Goal: Information Seeking & Learning: Learn about a topic

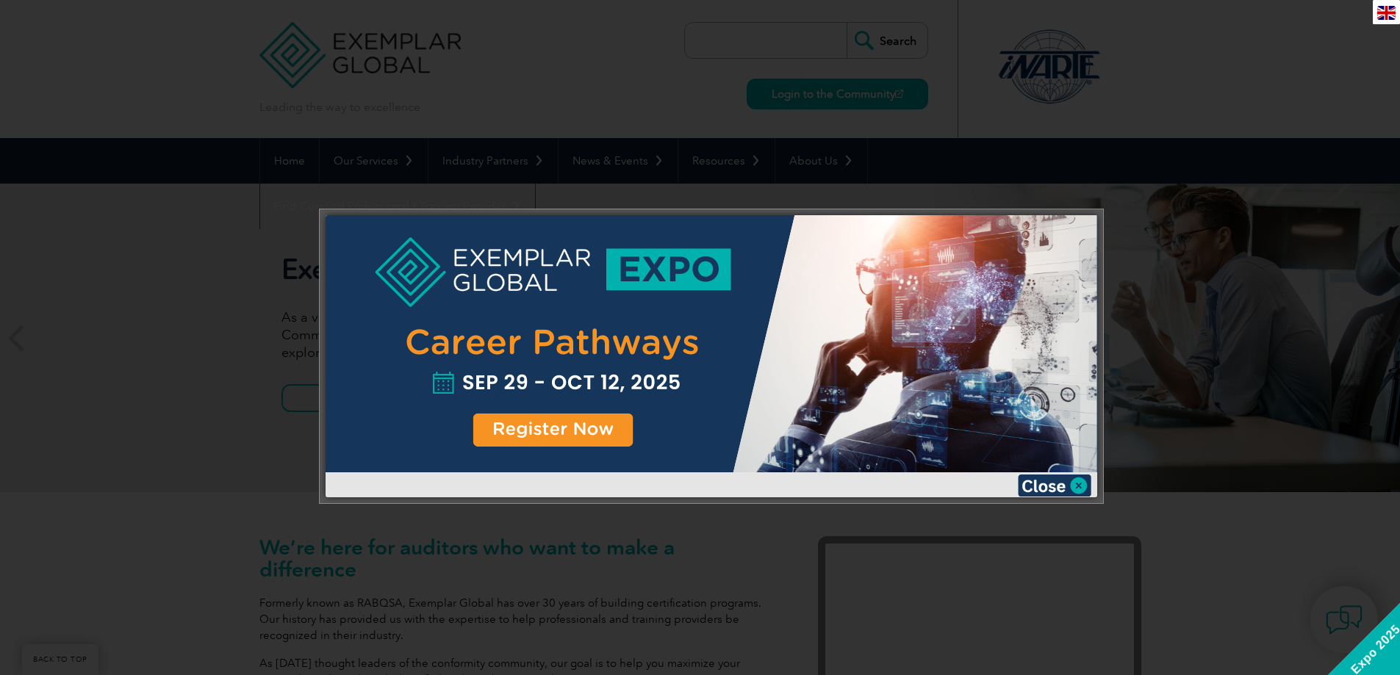
scroll to position [514, 0]
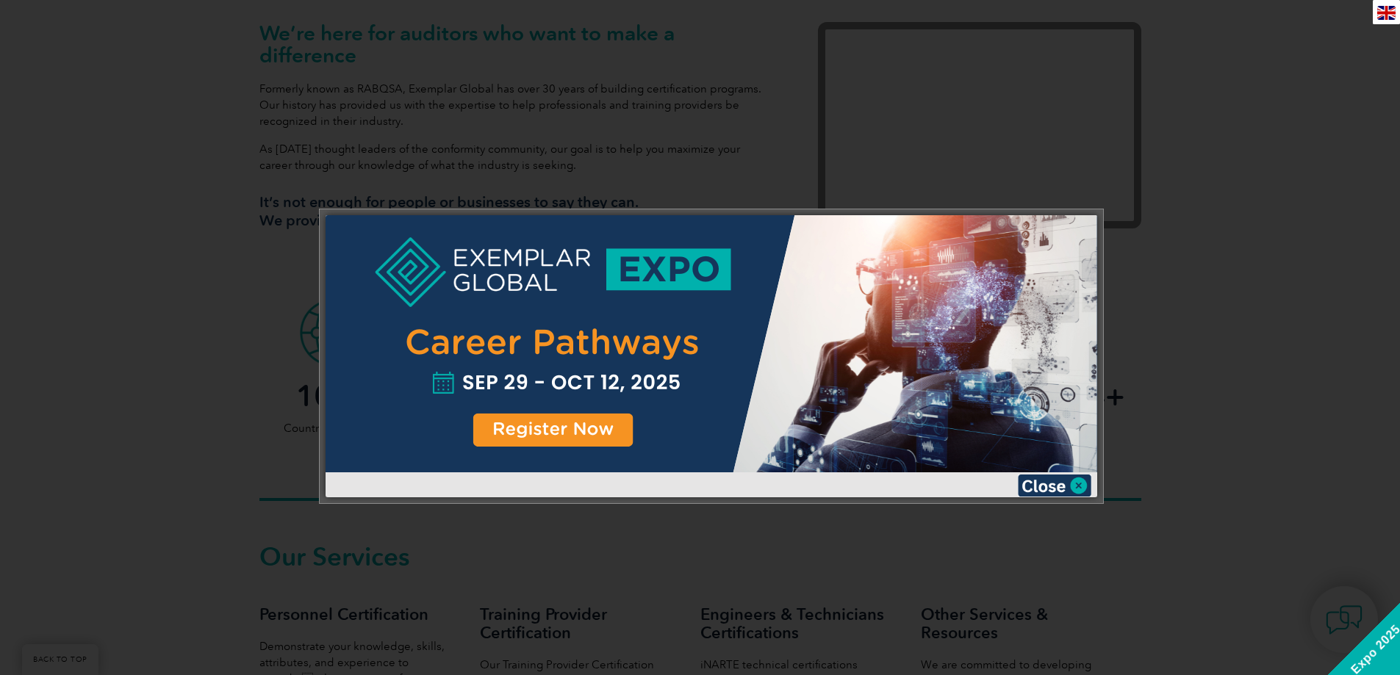
click at [1282, 154] on div at bounding box center [700, 337] width 1400 height 675
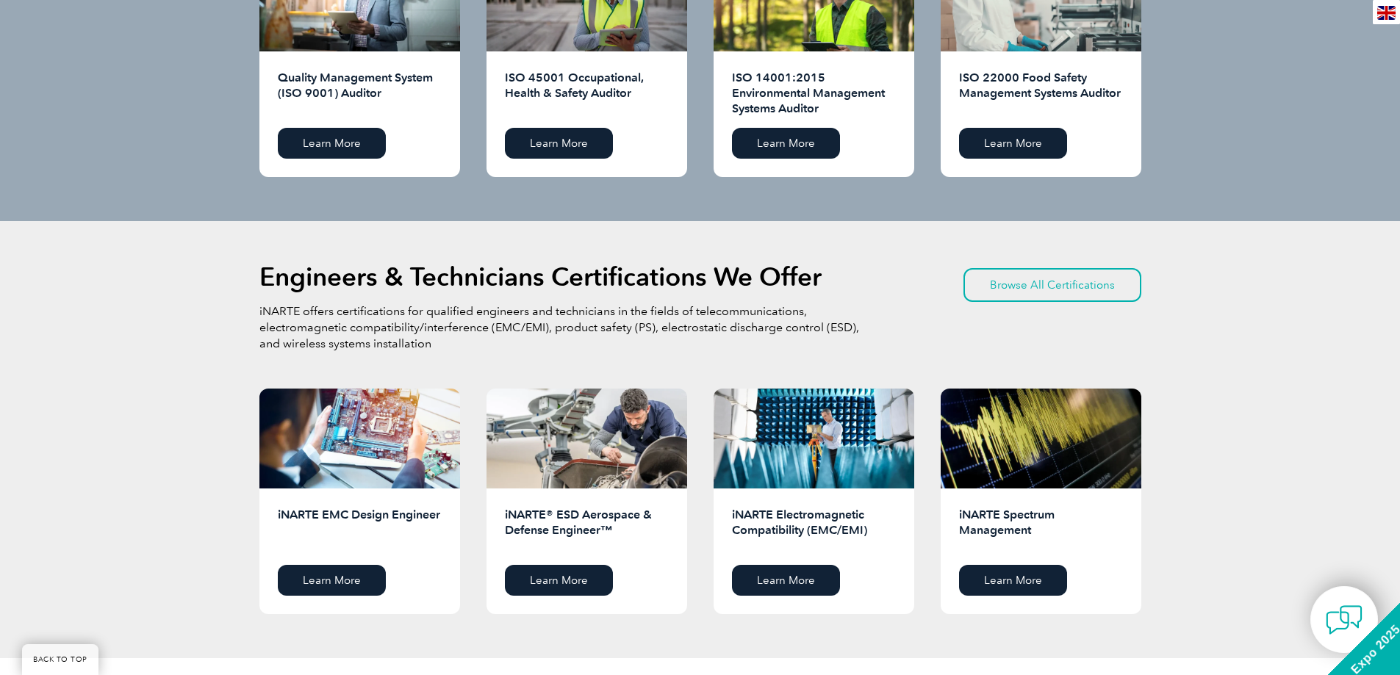
scroll to position [1323, 0]
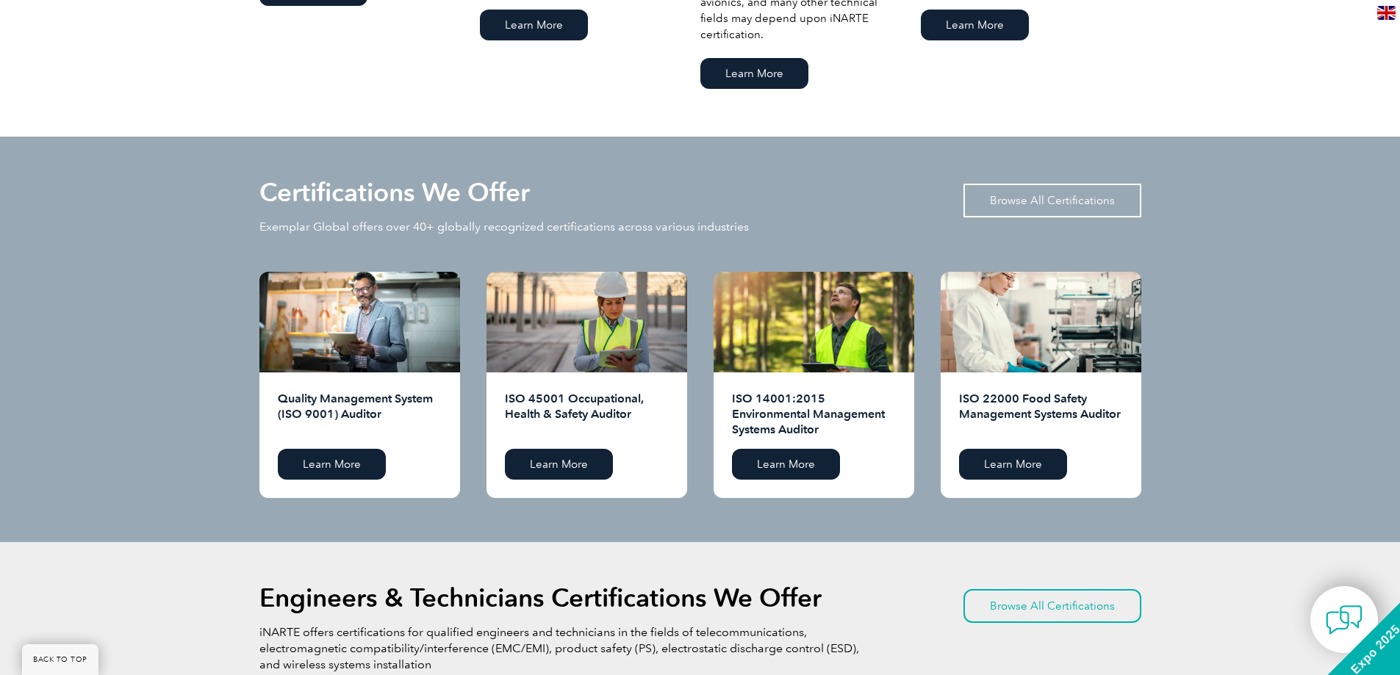
click at [1093, 195] on link "Browse All Certifications" at bounding box center [1052, 201] width 178 height 34
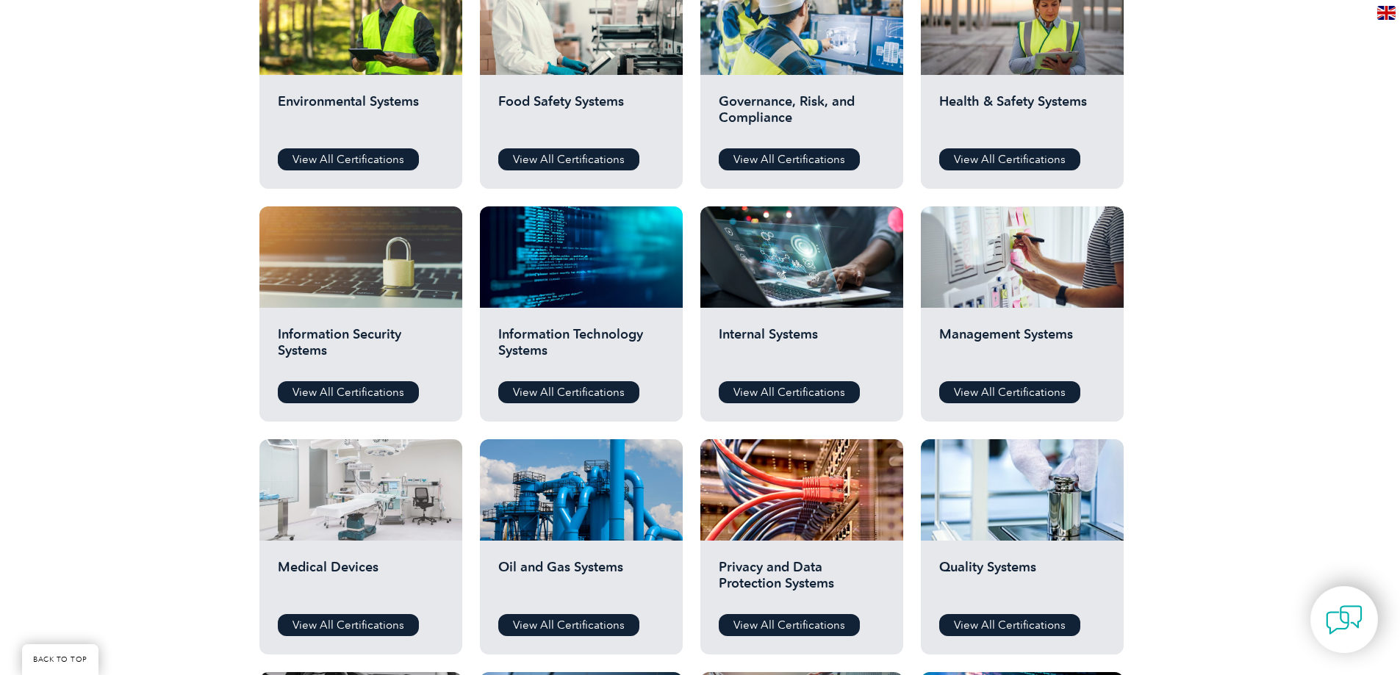
scroll to position [588, 0]
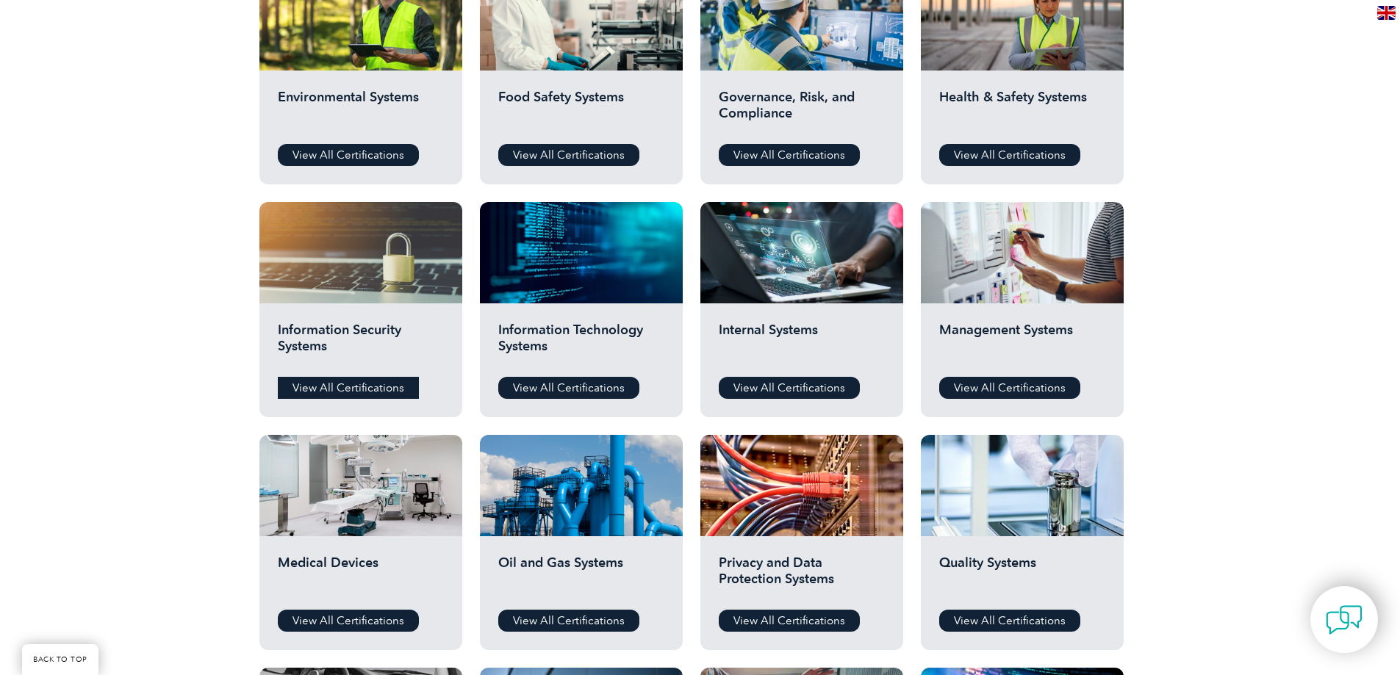
click at [375, 381] on link "View All Certifications" at bounding box center [348, 388] width 141 height 22
click at [554, 375] on div "Information Technology Systems View All Certifications" at bounding box center [581, 360] width 203 height 114
click at [555, 381] on link "View All Certifications" at bounding box center [568, 388] width 141 height 22
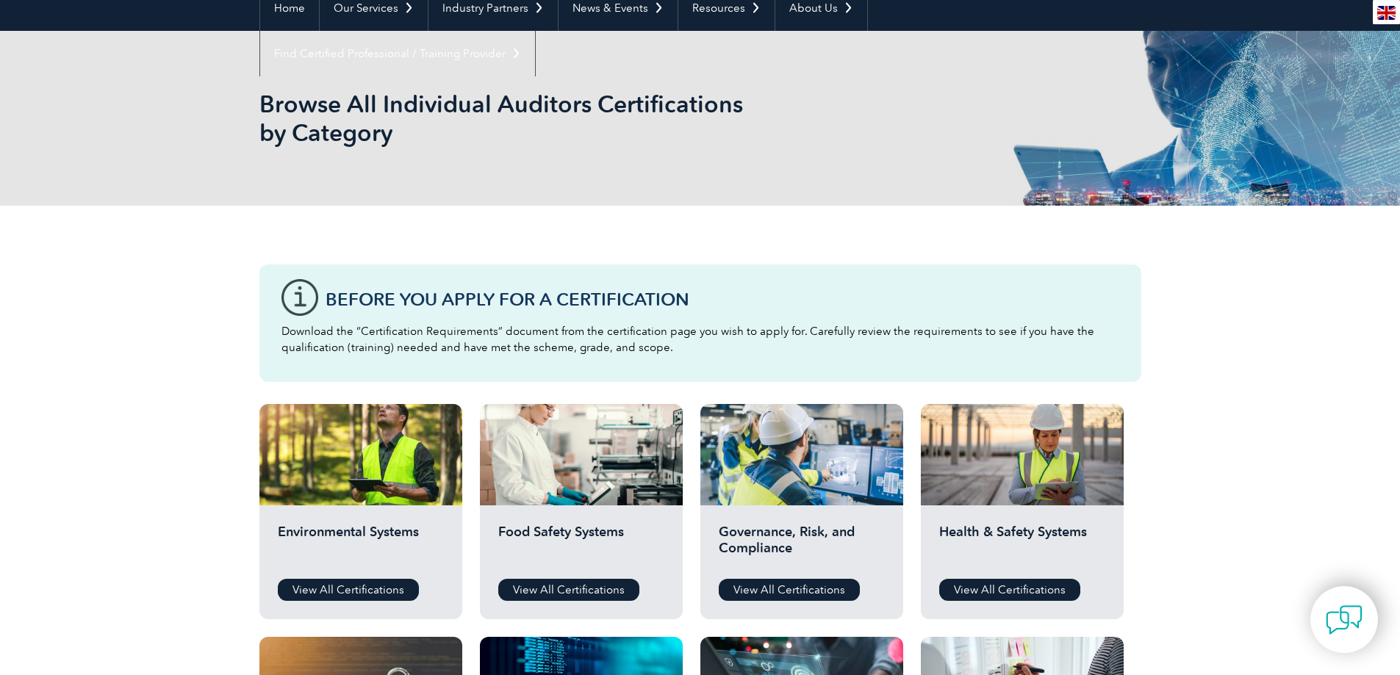
scroll to position [0, 0]
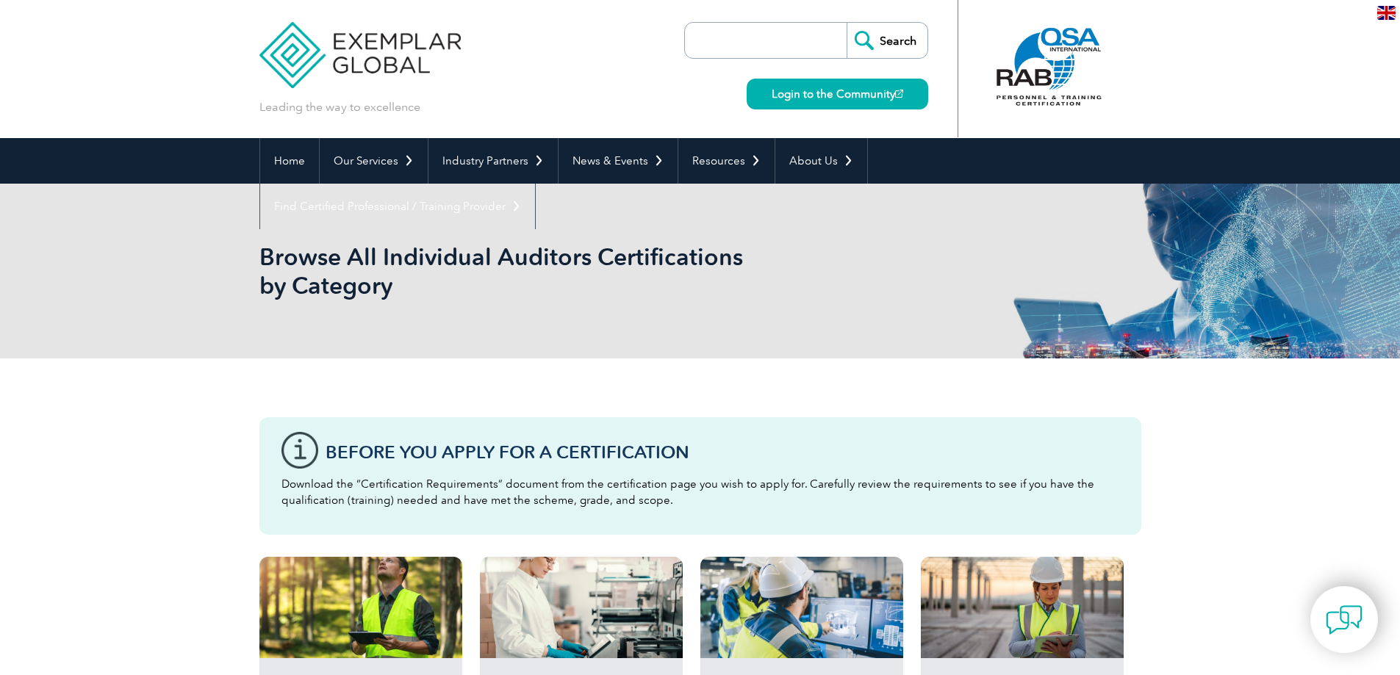
click at [807, 48] on input "search" at bounding box center [769, 40] width 154 height 35
type input "4"
type input "iso 420001"
click at [896, 32] on input "Search" at bounding box center [886, 40] width 81 height 35
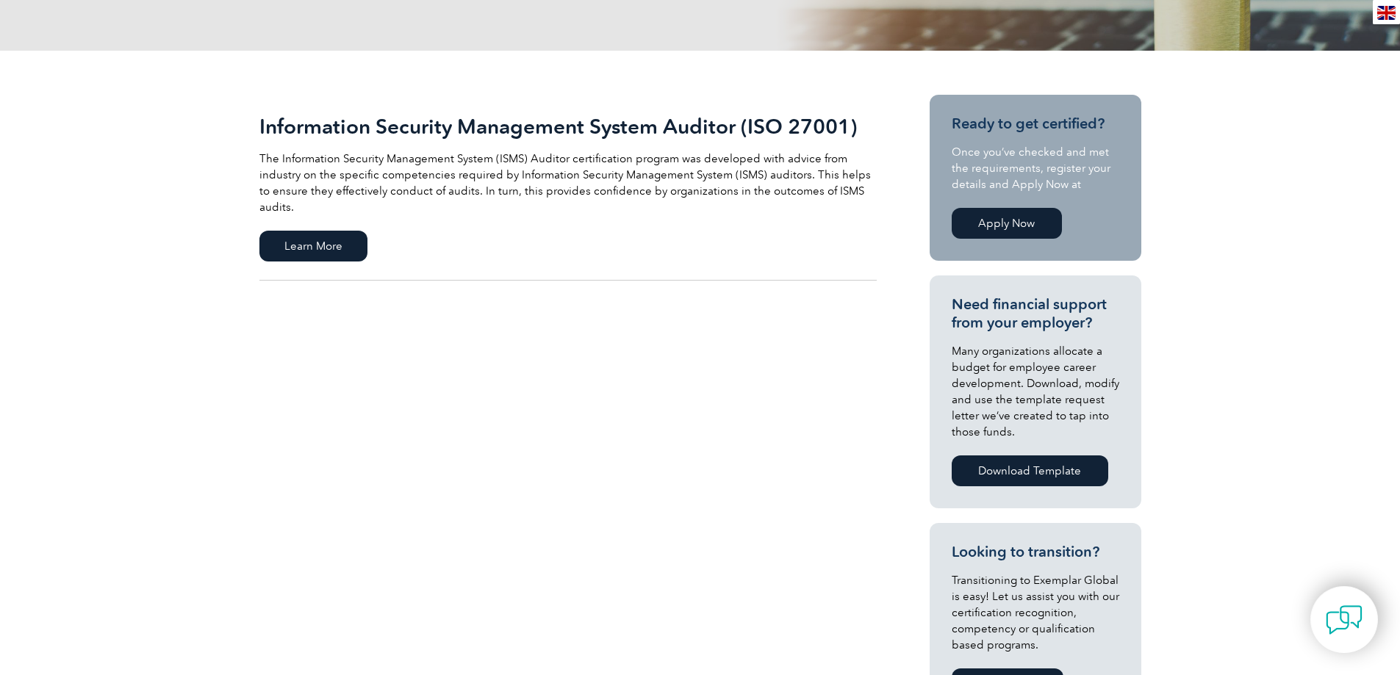
scroll to position [73, 0]
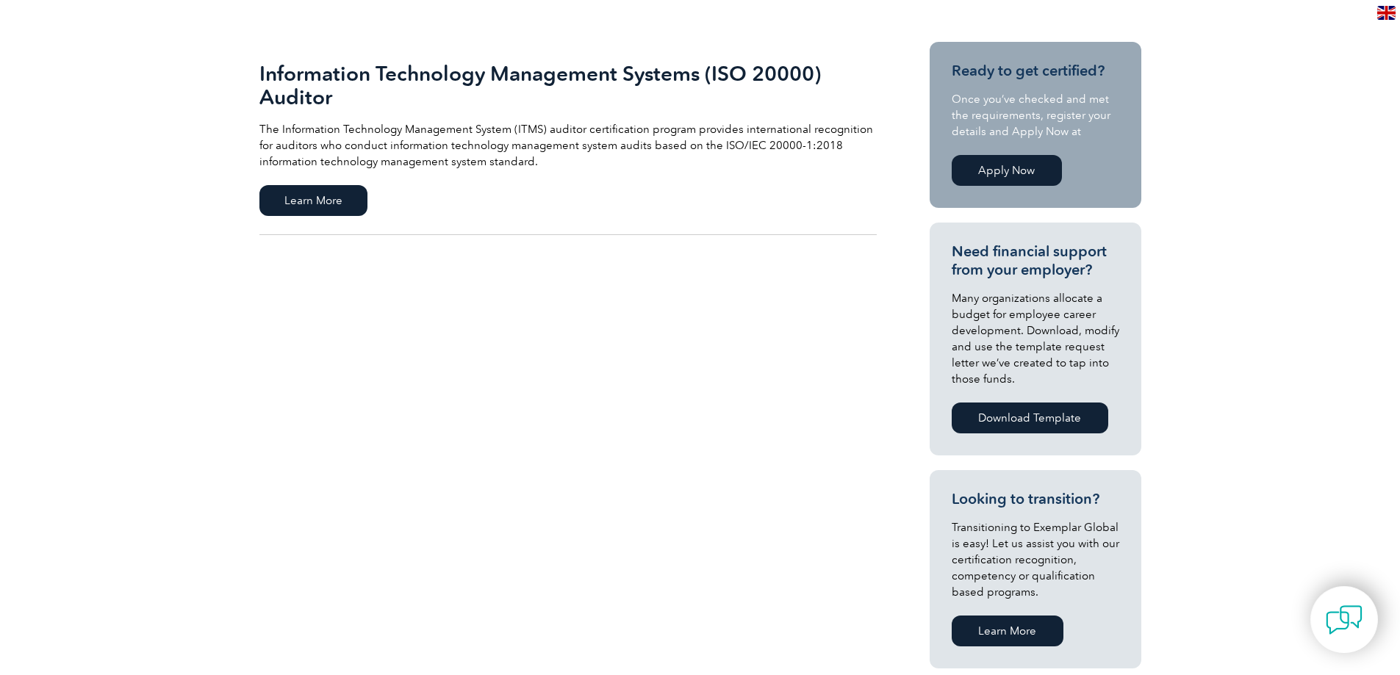
scroll to position [441, 0]
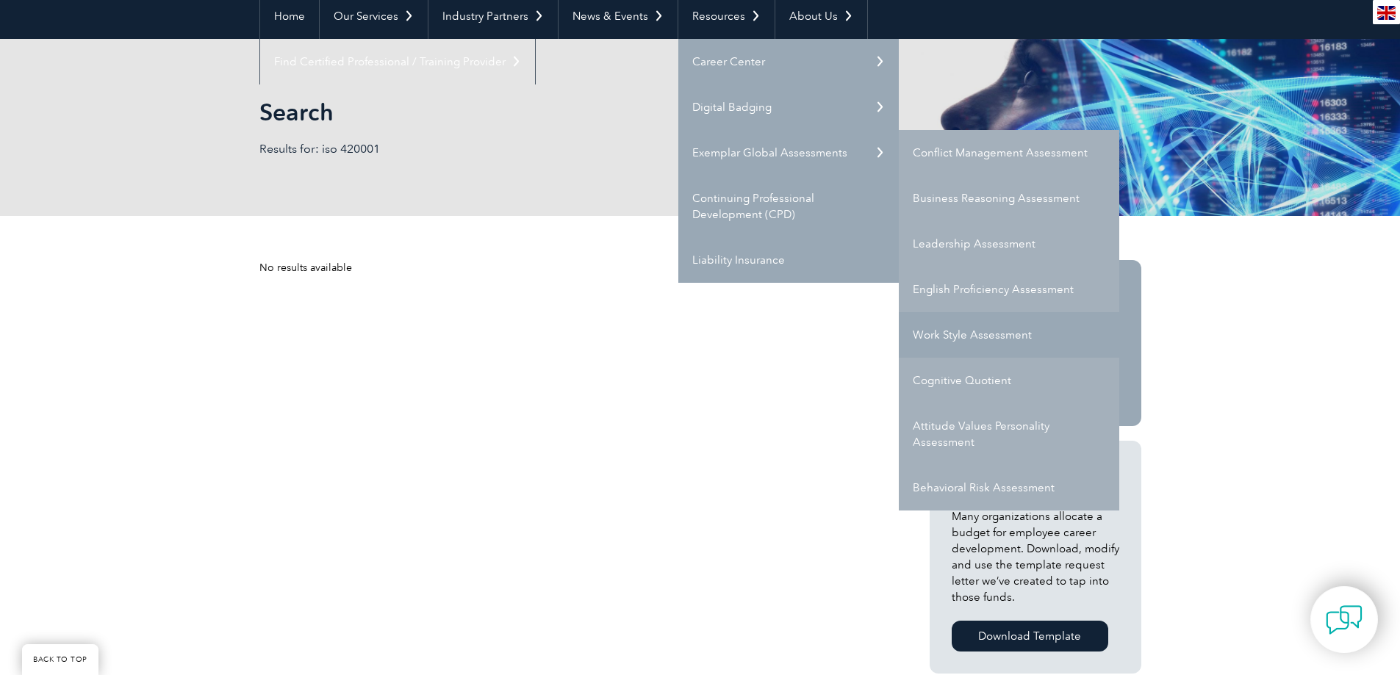
scroll to position [147, 0]
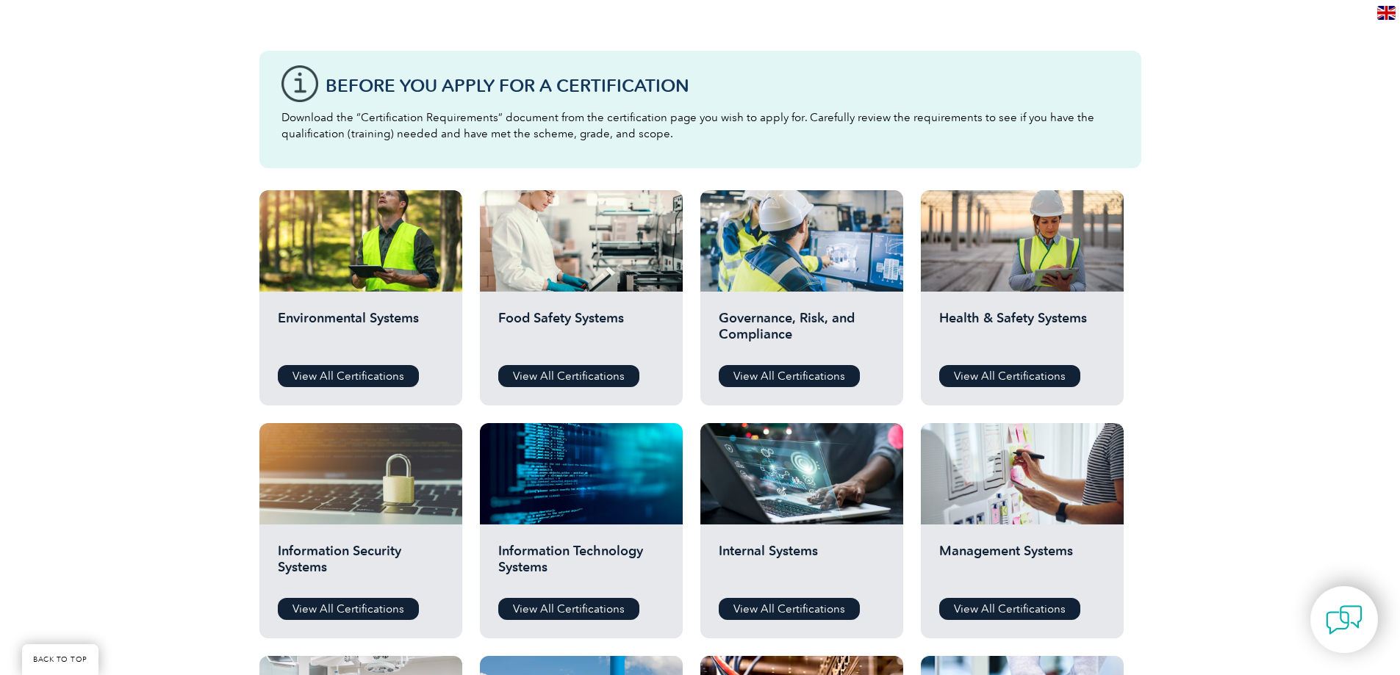
scroll to position [367, 0]
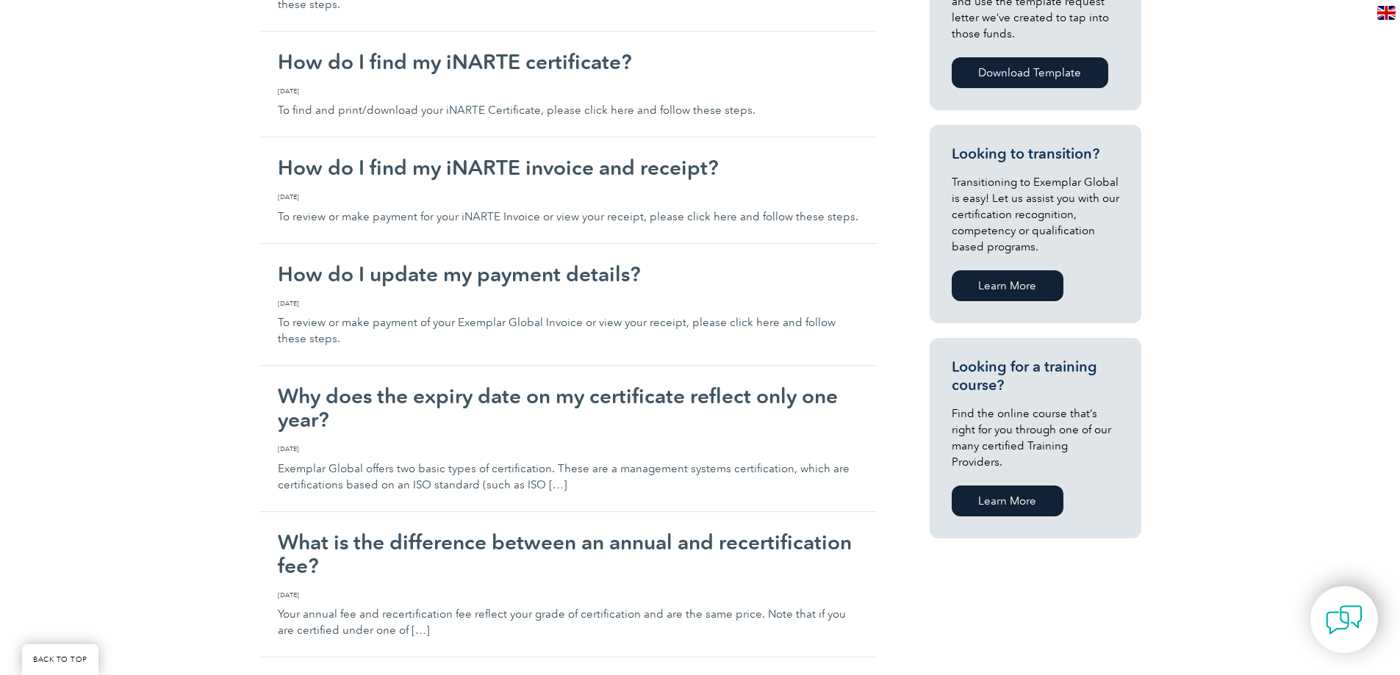
scroll to position [676, 0]
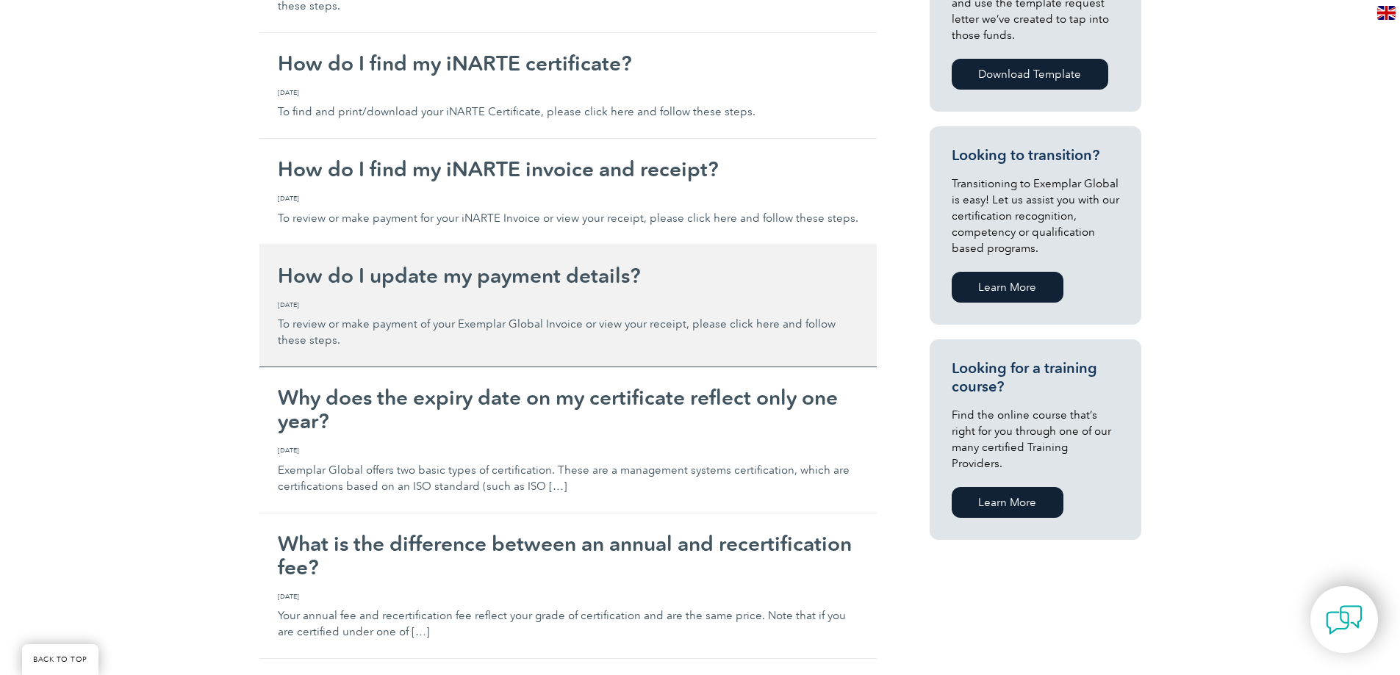
click at [578, 345] on p "To review or make payment of your Exemplar Global Invoice or view your receipt,…" at bounding box center [568, 324] width 580 height 49
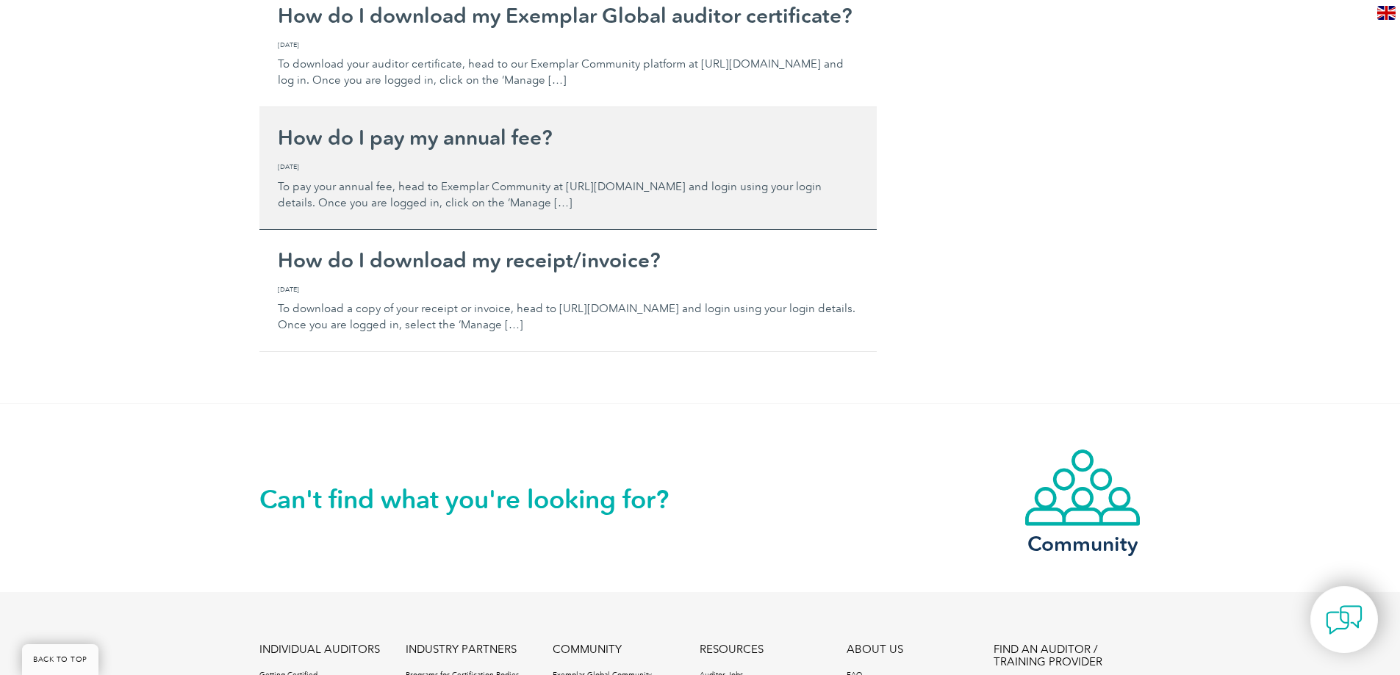
scroll to position [1778, 0]
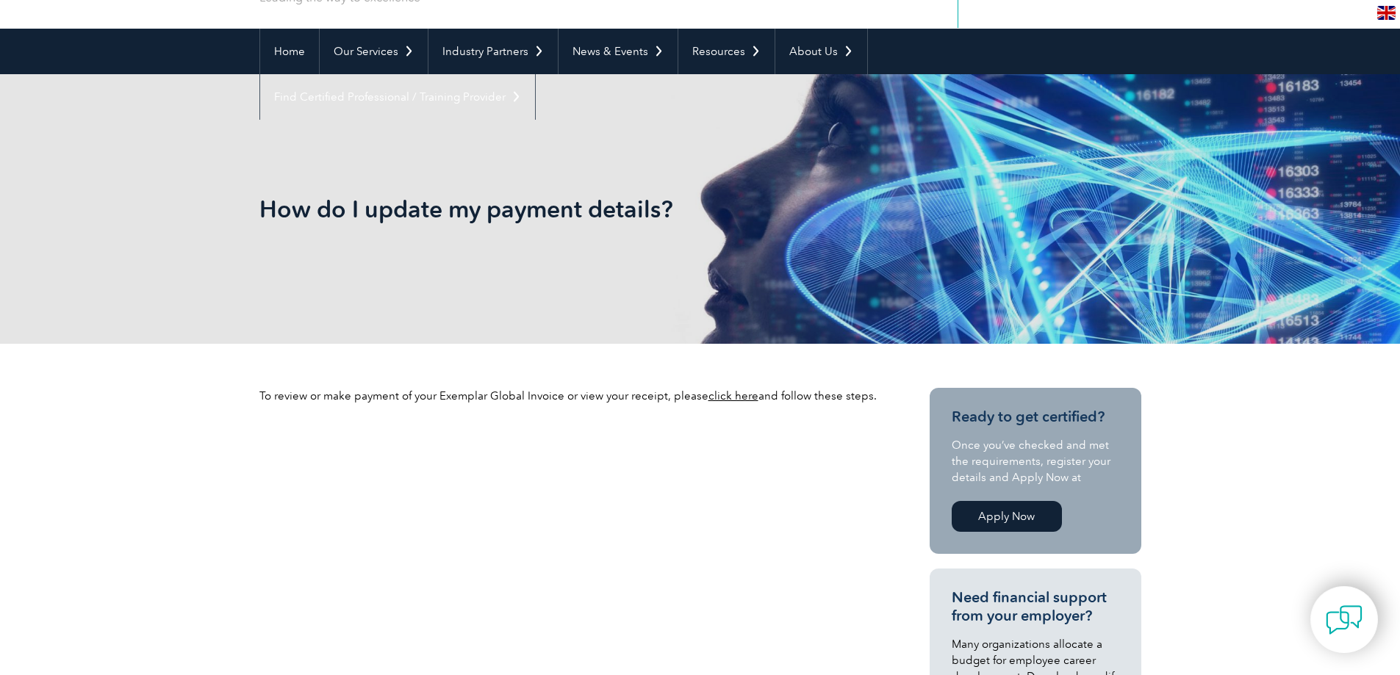
scroll to position [110, 0]
click at [727, 392] on link "click here" at bounding box center [733, 395] width 50 height 13
